Goal: Information Seeking & Learning: Find specific fact

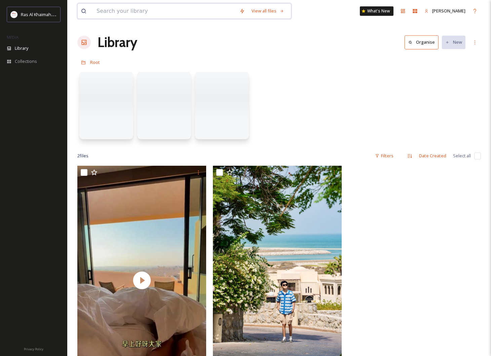
click at [154, 12] on input at bounding box center [164, 11] width 143 height 15
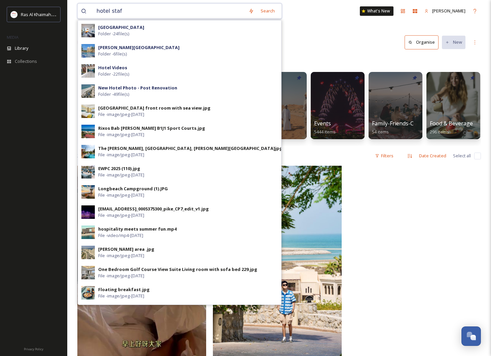
type input "hotel staff"
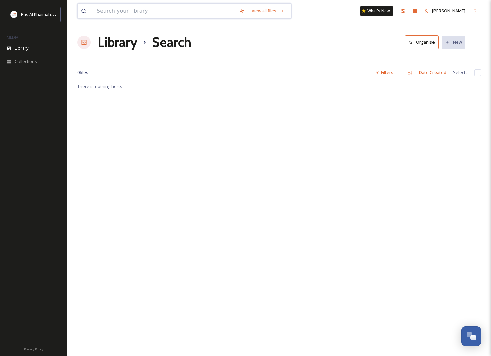
click at [124, 12] on input at bounding box center [164, 11] width 143 height 15
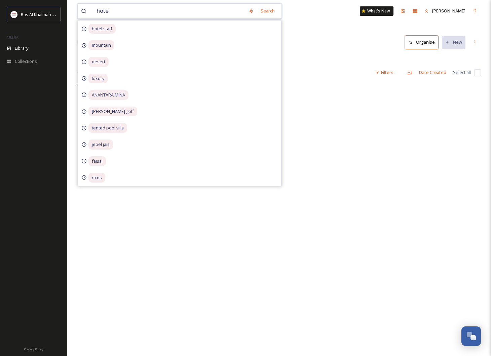
type input "hotel"
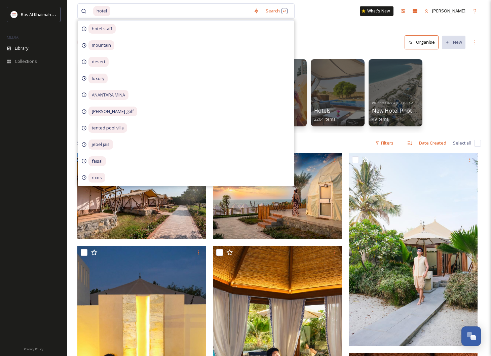
click at [472, 94] on div "Hotels [PERSON_NAME][GEOGRAPHIC_DATA] 6 items Hotels [GEOGRAPHIC_DATA] 24 items…" at bounding box center [279, 94] width 404 height 77
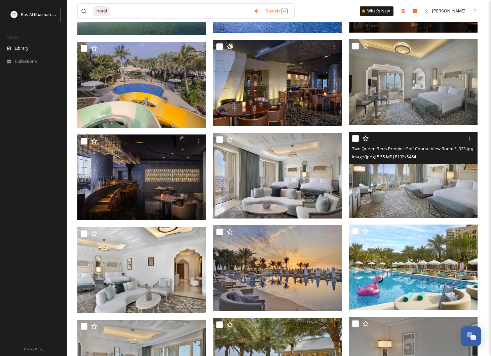
scroll to position [3901, 0]
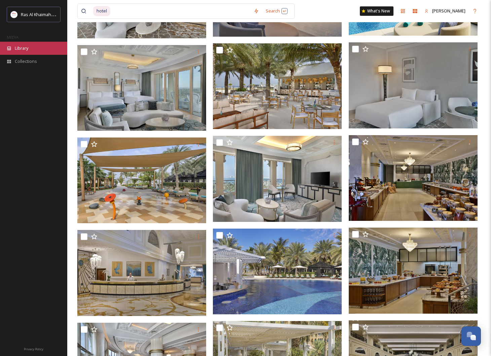
click at [45, 42] on div "Library" at bounding box center [33, 48] width 67 height 13
